Goal: Task Accomplishment & Management: Use online tool/utility

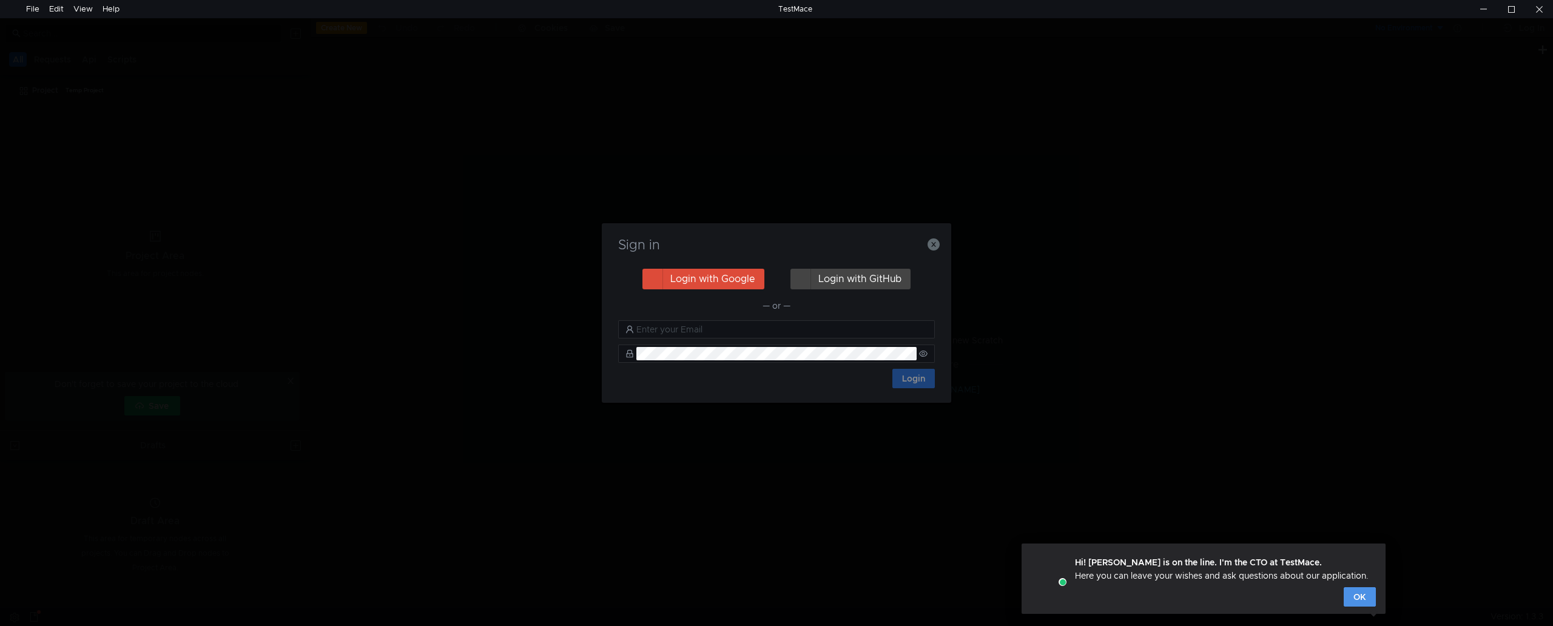
click at [1361, 598] on button "OK" at bounding box center [1360, 596] width 32 height 19
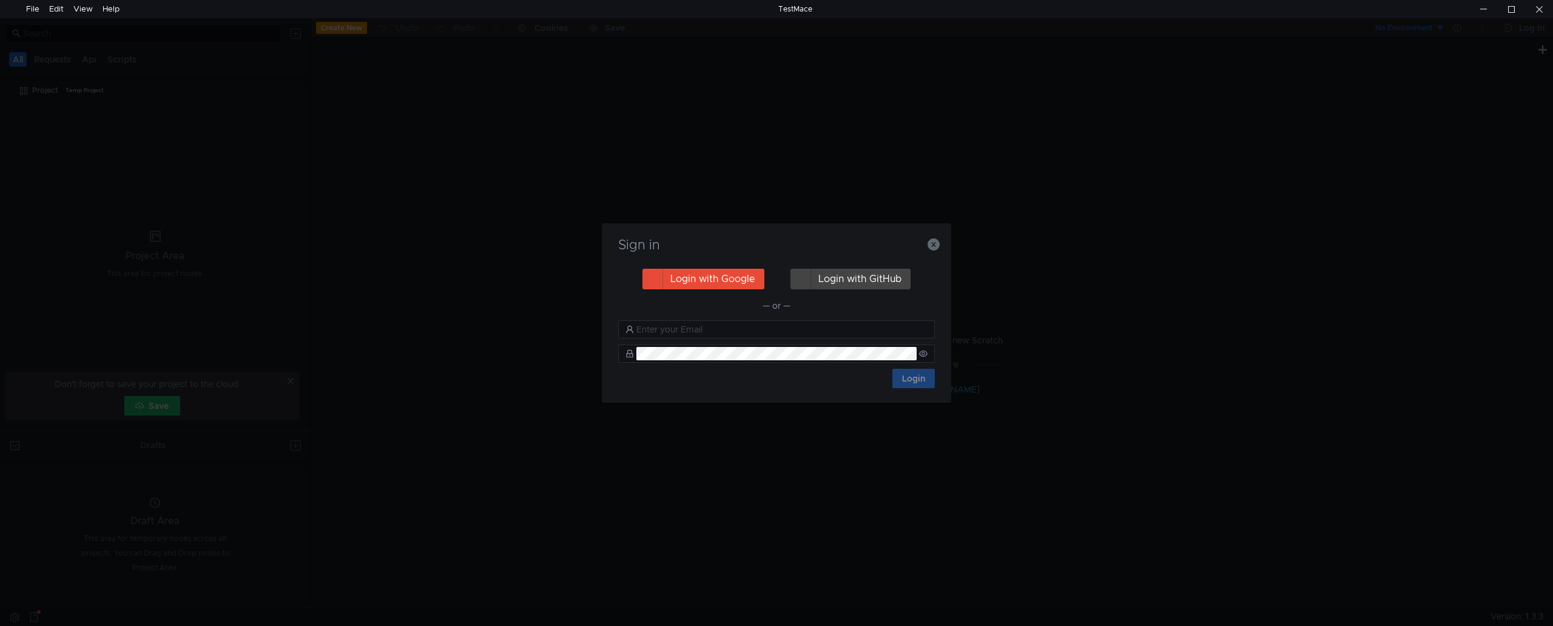
click at [702, 276] on button "Login with Google" at bounding box center [703, 279] width 122 height 21
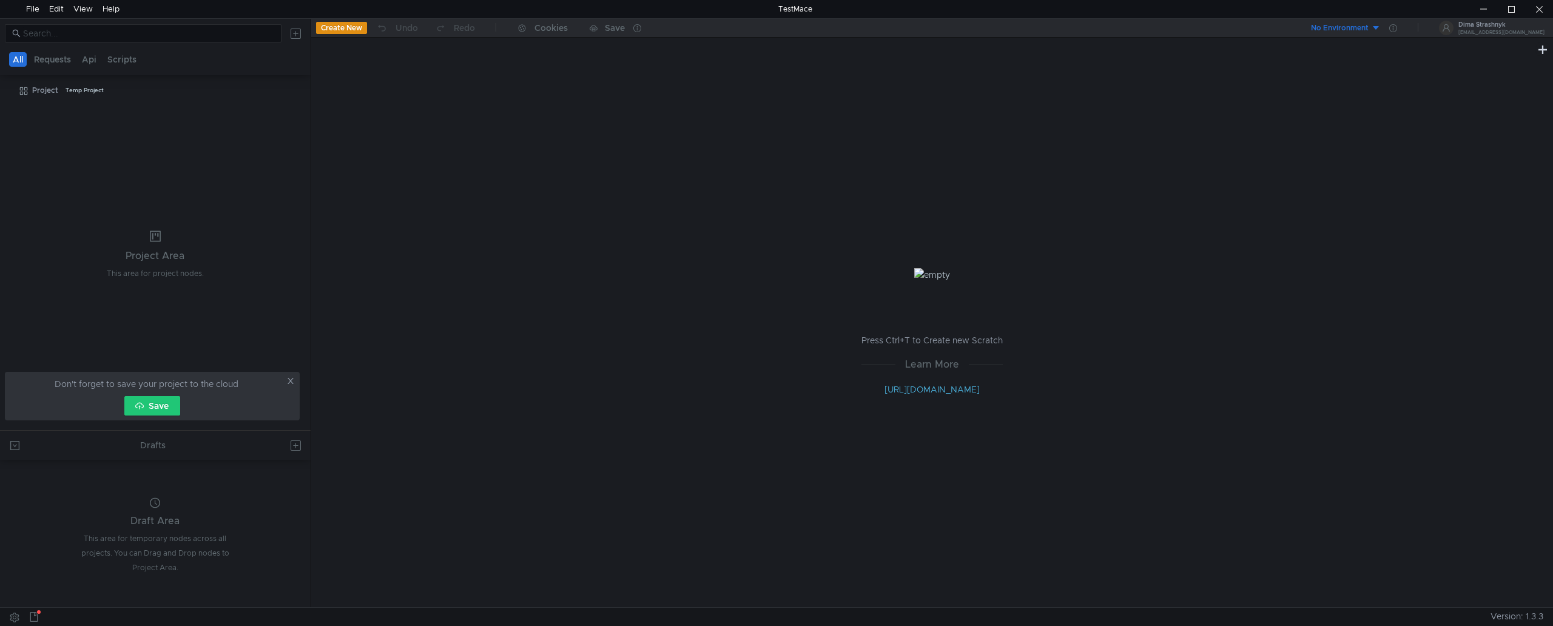
click at [67, 223] on tree-viewport "Project Temp Project" at bounding box center [155, 255] width 311 height 350
click at [42, 61] on button "Requests" at bounding box center [52, 59] width 44 height 15
click at [11, 56] on button "All" at bounding box center [18, 59] width 19 height 15
click at [1502, 24] on div "Dima Strashnyk [EMAIL_ADDRESS][DOMAIN_NAME]" at bounding box center [1498, 28] width 91 height 18
click at [1494, 56] on li "Exit" at bounding box center [1504, 52] width 81 height 19
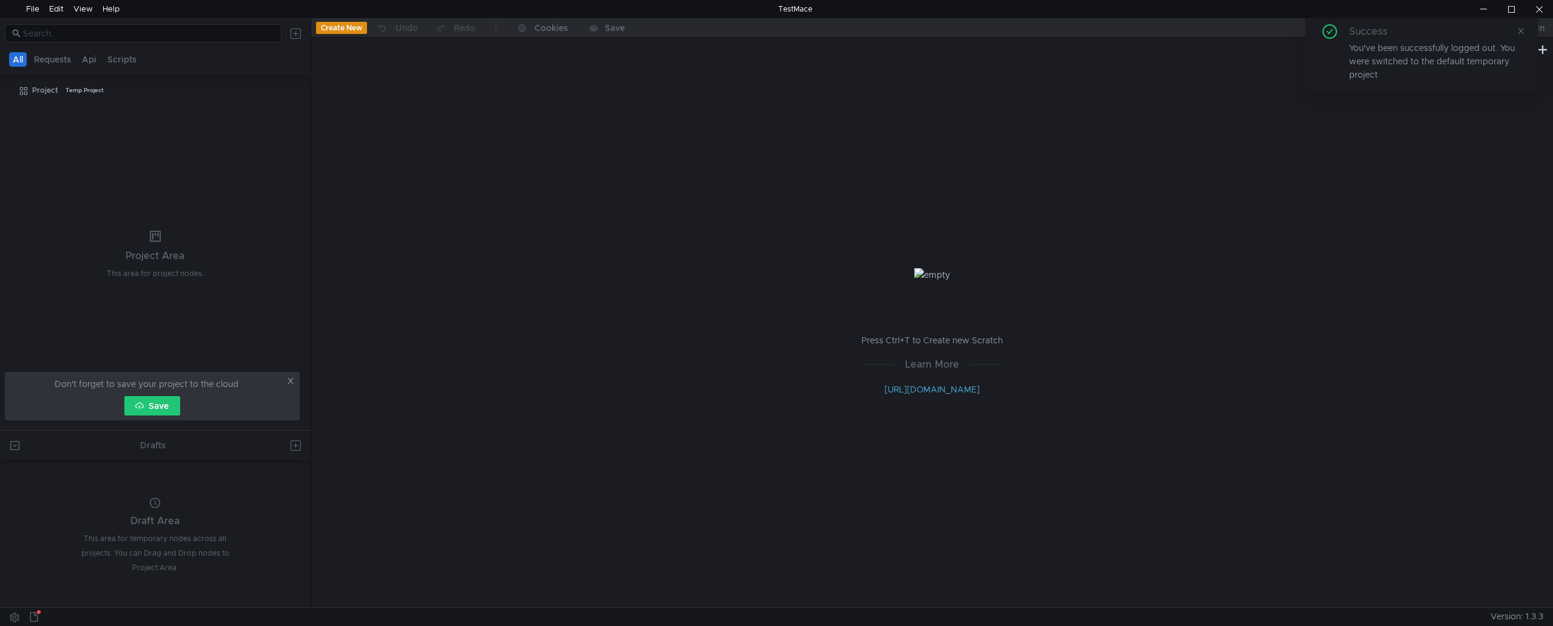
click at [1448, 137] on div "Press Ctrl+T to Create new Scratch Learn More [URL][DOMAIN_NAME]" at bounding box center [932, 332] width 1242 height 550
click at [1521, 25] on span at bounding box center [1521, 30] width 8 height 11
drag, startPoint x: 1489, startPoint y: 83, endPoint x: 1076, endPoint y: 113, distance: 413.7
click at [1488, 83] on div "Press Ctrl+T to Create new Scratch Learn More [URL][DOMAIN_NAME]" at bounding box center [932, 332] width 1242 height 550
click at [153, 415] on div "Don't forget to save your project to the cloud Save" at bounding box center [152, 396] width 295 height 49
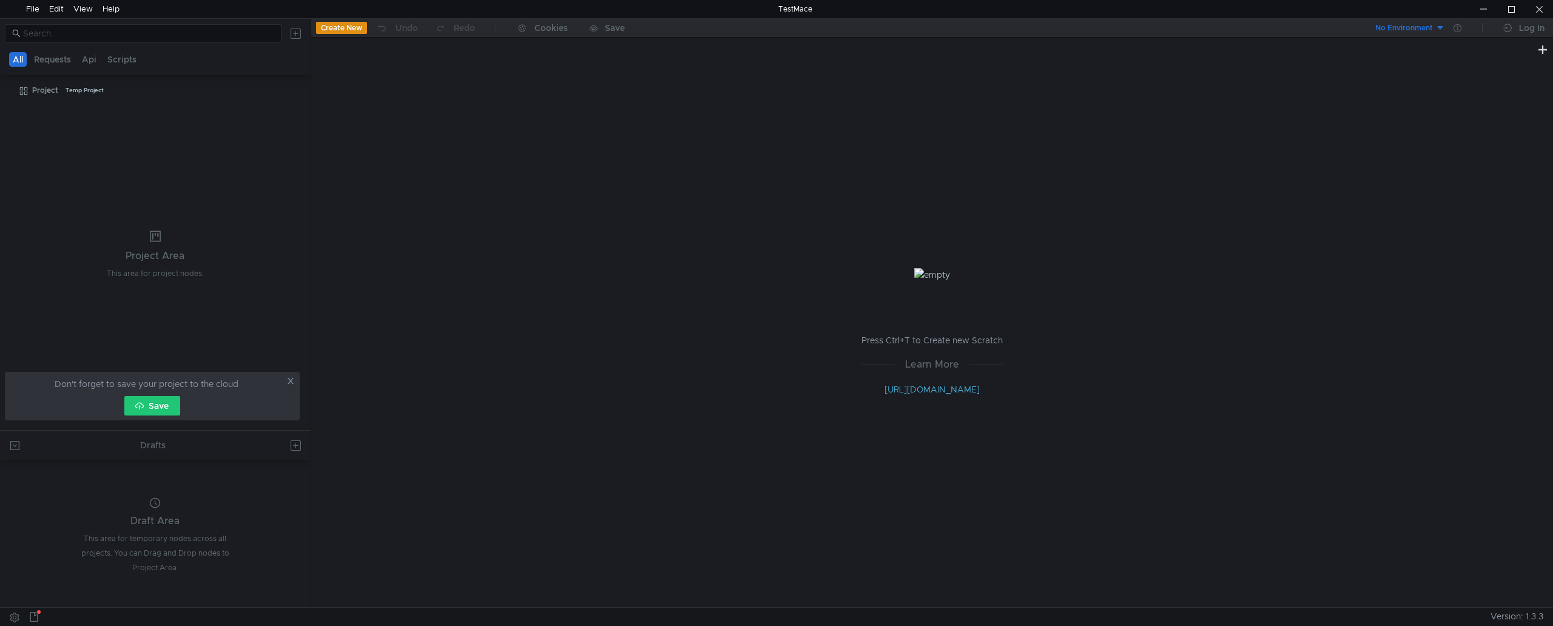
click at [155, 403] on button "Save" at bounding box center [152, 405] width 56 height 19
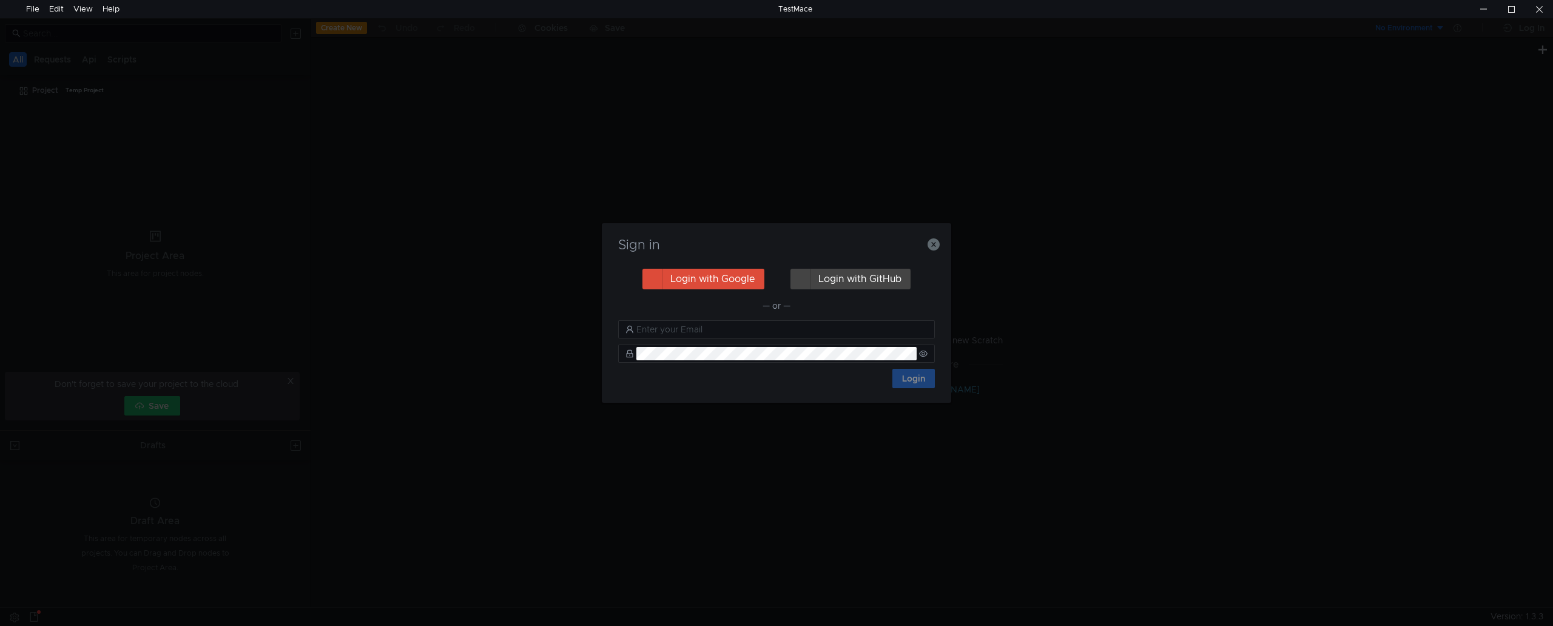
click at [574, 482] on div "Sign in Login with Google Login with GitHub — or — Login" at bounding box center [776, 313] width 1553 height 626
click at [937, 243] on icon "button" at bounding box center [934, 244] width 12 height 12
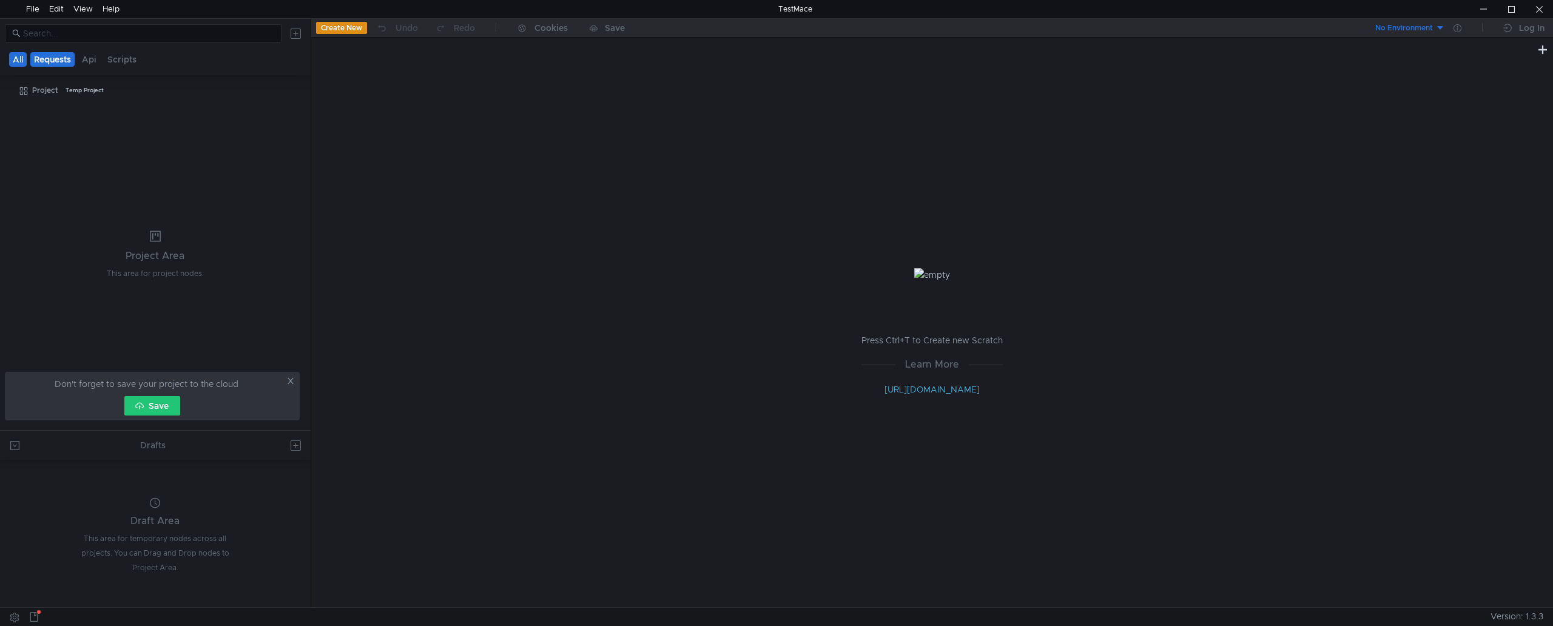
click at [57, 64] on button "Requests" at bounding box center [52, 59] width 44 height 15
click at [87, 64] on button "Api" at bounding box center [90, 59] width 22 height 15
drag, startPoint x: 118, startPoint y: 61, endPoint x: 97, endPoint y: 61, distance: 20.6
click at [116, 61] on button "Scripts" at bounding box center [122, 59] width 36 height 15
click at [45, 56] on button "Requests" at bounding box center [54, 59] width 44 height 15
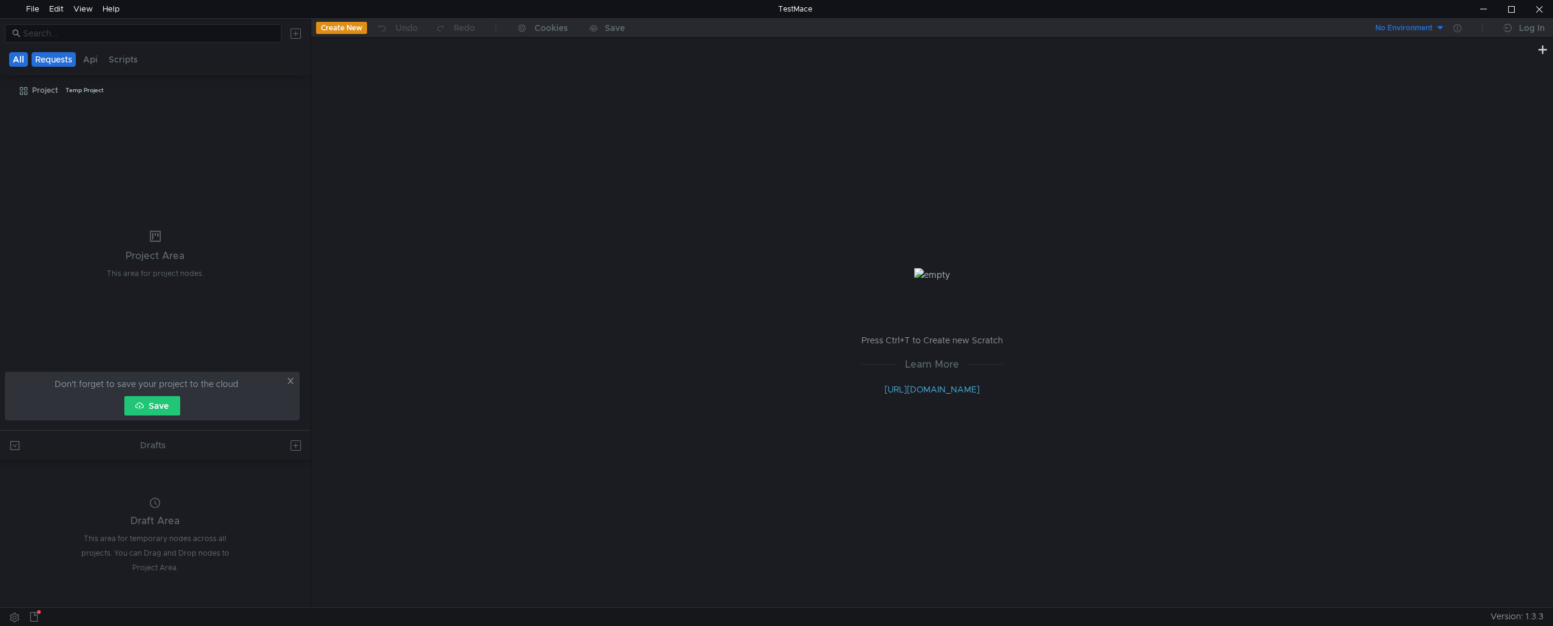
click at [15, 55] on button "All" at bounding box center [18, 59] width 19 height 15
drag, startPoint x: 50, startPoint y: 53, endPoint x: 77, endPoint y: 55, distance: 27.4
click at [50, 53] on button "Requests" at bounding box center [52, 59] width 44 height 15
click at [96, 56] on button "Api" at bounding box center [90, 59] width 22 height 15
click at [1535, 10] on div at bounding box center [1539, 9] width 28 height 18
